Goal: Book appointment/travel/reservation

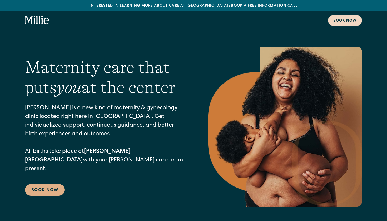
click at [346, 22] on div "Book now" at bounding box center [345, 21] width 23 height 6
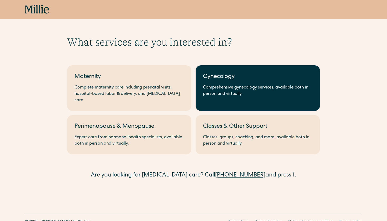
click at [208, 93] on div "Comprehensive gynecology services, available both in person and virtually." at bounding box center [258, 91] width 110 height 13
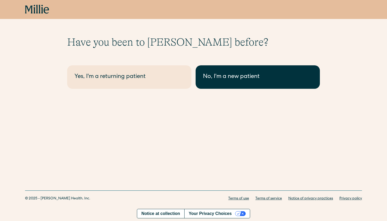
click at [234, 81] on link "No, I'm a new patient" at bounding box center [258, 76] width 124 height 23
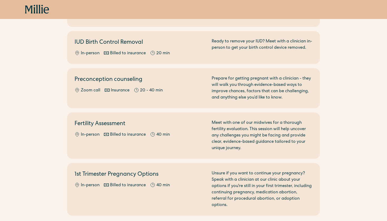
scroll to position [308, 0]
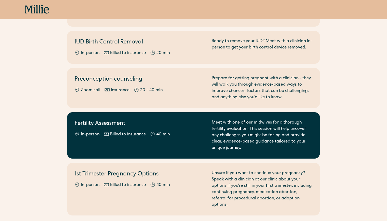
click at [186, 132] on div "In-person Billed to insurance 40 min" at bounding box center [140, 135] width 131 height 6
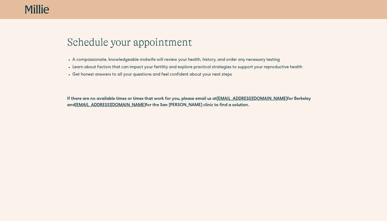
scroll to position [159, 0]
